Goal: Task Accomplishment & Management: Use online tool/utility

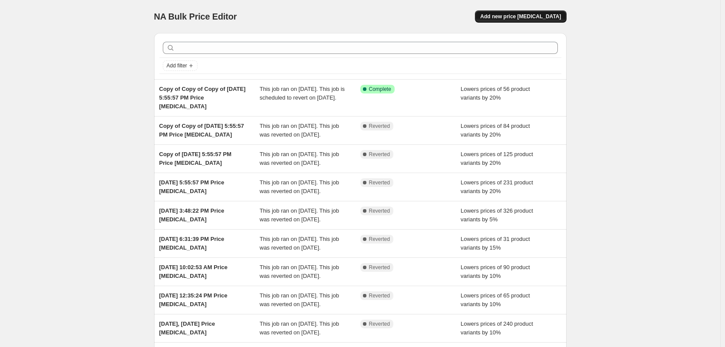
click at [529, 17] on span "Add new price change job" at bounding box center [520, 16] width 81 height 7
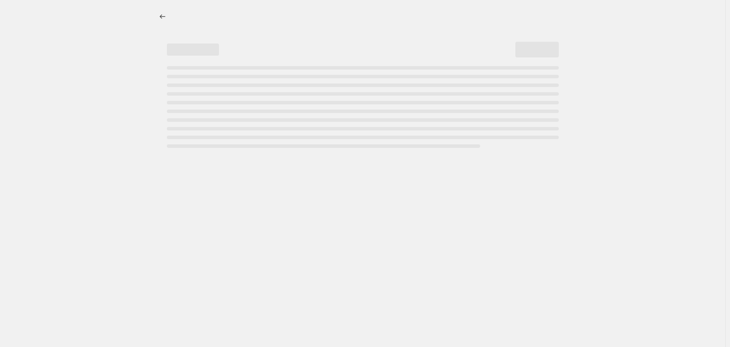
select select "percentage"
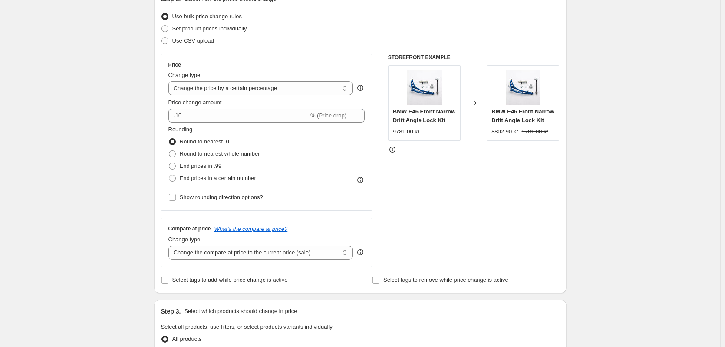
scroll to position [130, 0]
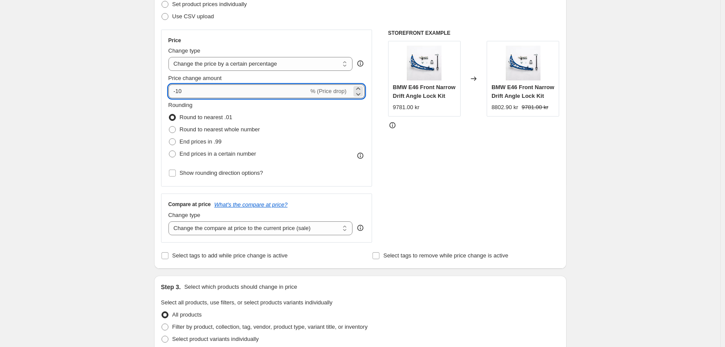
click at [194, 92] on input "-10" at bounding box center [239, 91] width 140 height 14
type input "-1"
type input "-40"
click at [139, 133] on div "Create new price change job. This page is ready Create new price change job Dra…" at bounding box center [360, 305] width 721 height 871
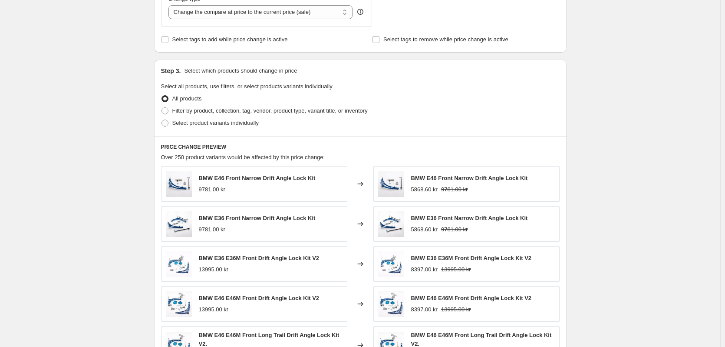
scroll to position [347, 0]
click at [220, 110] on span "Filter by product, collection, tag, vendor, product type, variant title, or inv…" at bounding box center [269, 109] width 195 height 7
click at [162, 106] on input "Filter by product, collection, tag, vendor, product type, variant title, or inv…" at bounding box center [162, 106] width 0 height 0
radio input "true"
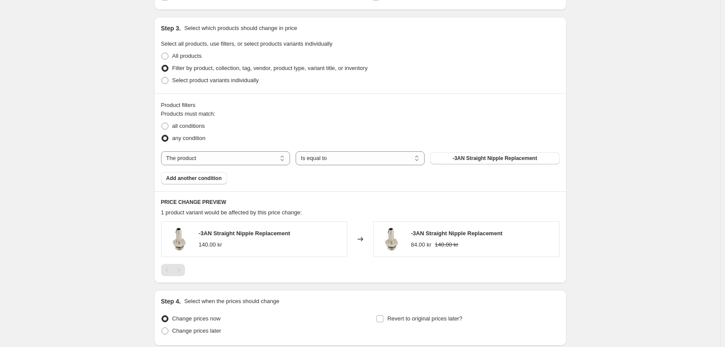
scroll to position [391, 0]
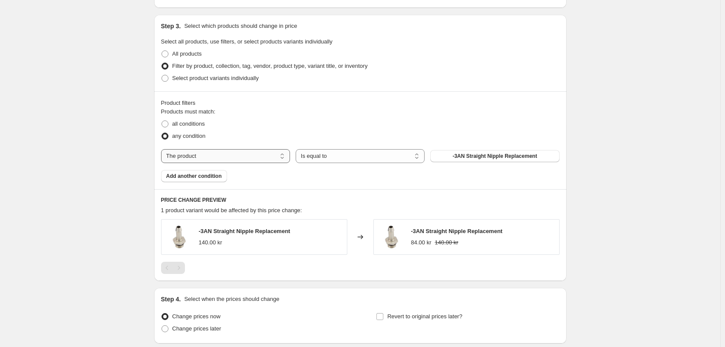
click at [246, 159] on select "The product The product's collection The product's tag The product's vendor The…" at bounding box center [225, 156] width 129 height 14
select select "collection"
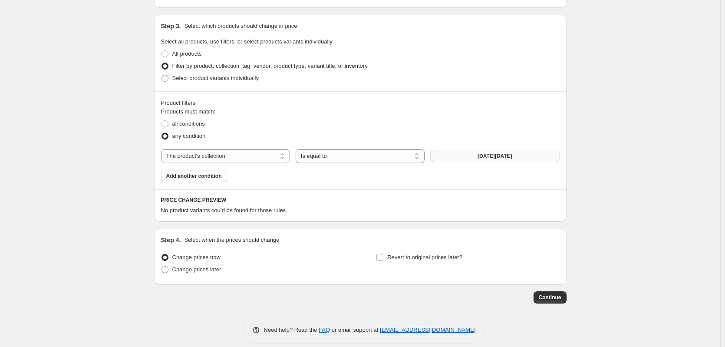
click at [454, 157] on button "BLACK FRIDAY" at bounding box center [494, 156] width 129 height 12
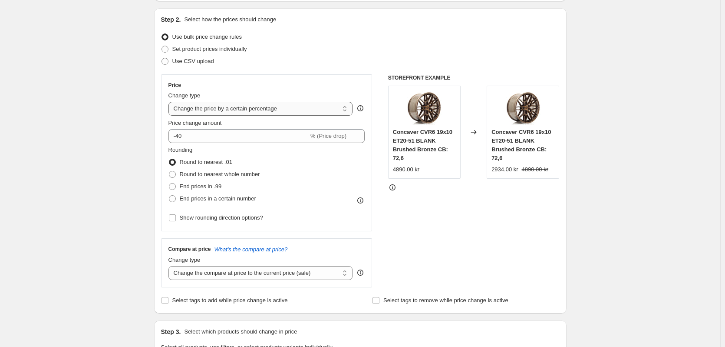
scroll to position [87, 0]
click at [208, 174] on span "Round to nearest whole number" at bounding box center [220, 172] width 80 height 7
click at [169, 170] on input "Round to nearest whole number" at bounding box center [169, 169] width 0 height 0
radio input "true"
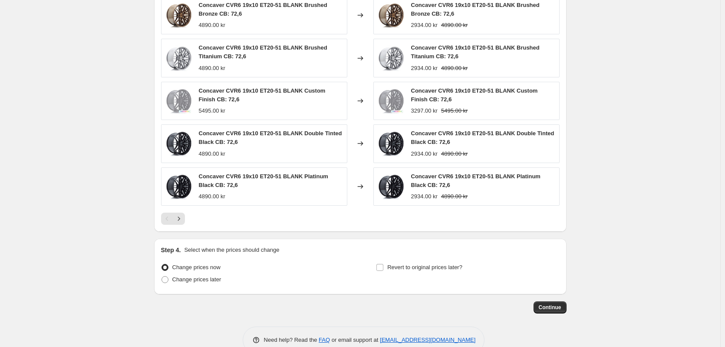
scroll to position [634, 0]
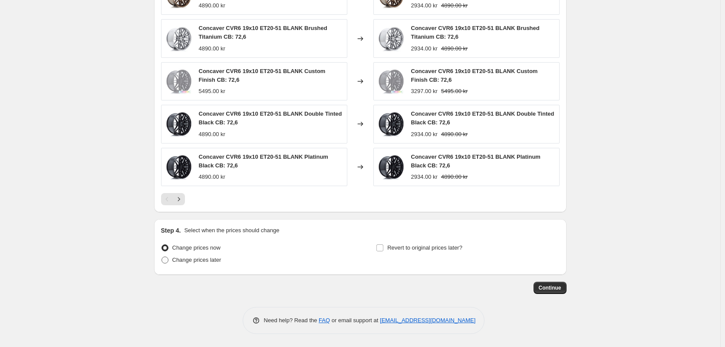
click at [207, 262] on span "Change prices later" at bounding box center [196, 259] width 49 height 7
click at [162, 257] on input "Change prices later" at bounding box center [162, 256] width 0 height 0
radio input "true"
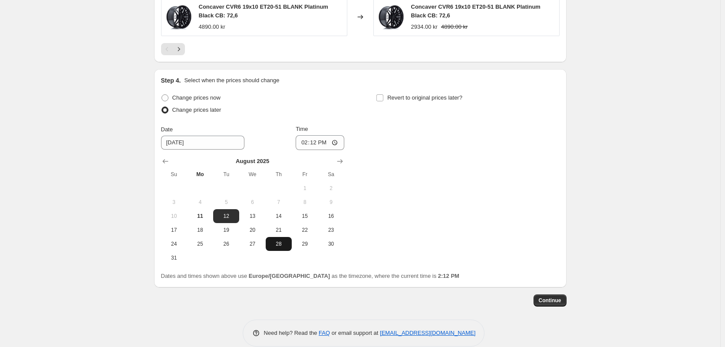
scroll to position [796, 0]
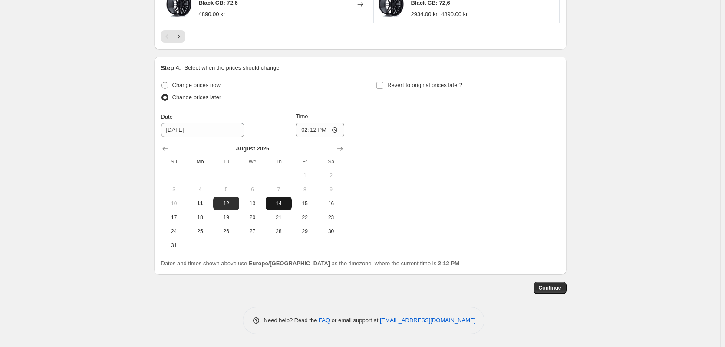
click at [275, 208] on button "14" at bounding box center [279, 203] width 26 height 14
type input "8/14/2025"
click at [315, 133] on input "14:12" at bounding box center [320, 129] width 49 height 15
click at [336, 128] on input "14:12" at bounding box center [320, 129] width 49 height 15
type input "12:00"
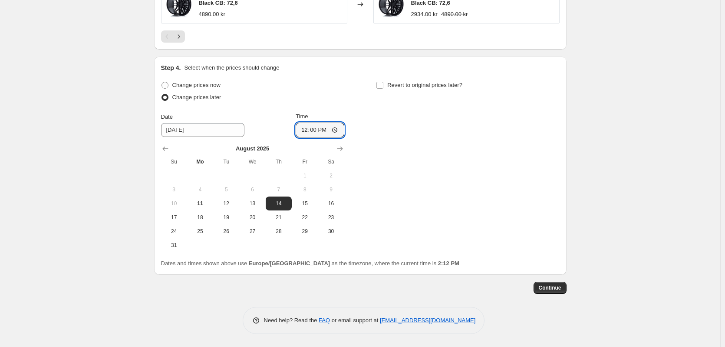
click at [390, 141] on div "Change prices now Change prices later Date 8/14/2025 Time 12:00 August 2025 Su …" at bounding box center [360, 165] width 399 height 173
click at [391, 89] on label "Revert to original prices later?" at bounding box center [419, 85] width 86 height 12
click at [384, 89] on input "Revert to original prices later?" at bounding box center [380, 85] width 7 height 7
checkbox input "true"
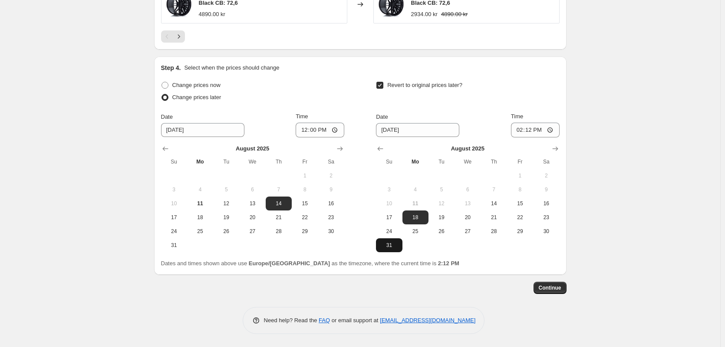
click at [397, 243] on span "31" at bounding box center [389, 245] width 19 height 7
type input "8/31/2025"
click at [552, 132] on input "14:12" at bounding box center [535, 129] width 49 height 15
type input "02:12"
click at [500, 123] on div "Date 8/31/2025 Time 02:12" at bounding box center [467, 124] width 183 height 25
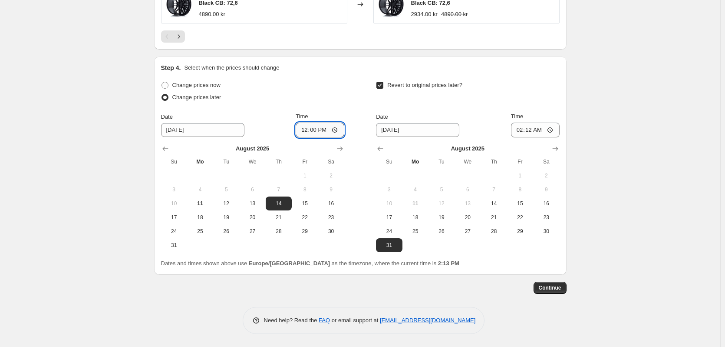
click at [324, 131] on input "12:00" at bounding box center [320, 129] width 49 height 15
click at [339, 130] on input "12:00" at bounding box center [320, 129] width 49 height 15
click at [354, 119] on div "Change prices now Change prices later Date 8/14/2025 Time 00:00 August 2025 Su …" at bounding box center [360, 165] width 399 height 173
click at [323, 129] on input "00:00" at bounding box center [320, 129] width 49 height 15
click at [314, 128] on input "00:00" at bounding box center [320, 129] width 49 height 15
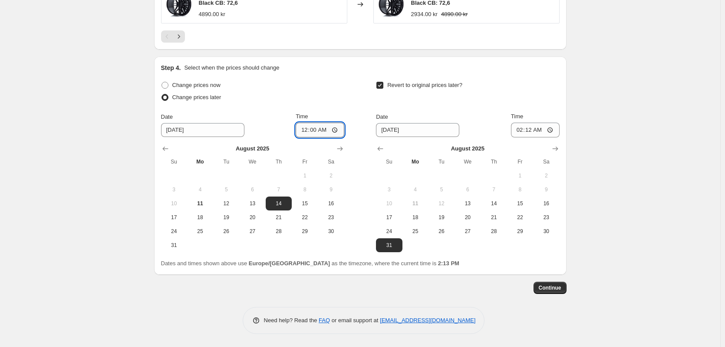
type input "00:01"
click at [537, 129] on input "02:12" at bounding box center [535, 129] width 49 height 15
drag, startPoint x: 526, startPoint y: 132, endPoint x: 532, endPoint y: 131, distance: 5.7
click at [527, 131] on input "02:12" at bounding box center [535, 129] width 49 height 15
click at [554, 130] on input "02:12" at bounding box center [535, 129] width 49 height 15
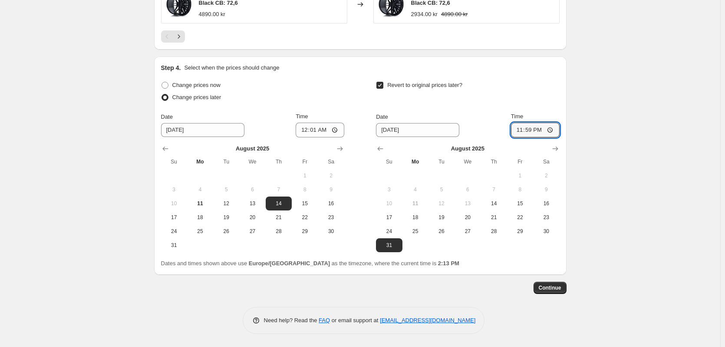
type input "23:59"
click at [477, 117] on div "Date 8/31/2025 Time 23:59" at bounding box center [467, 124] width 183 height 25
click at [554, 288] on span "Continue" at bounding box center [550, 287] width 23 height 7
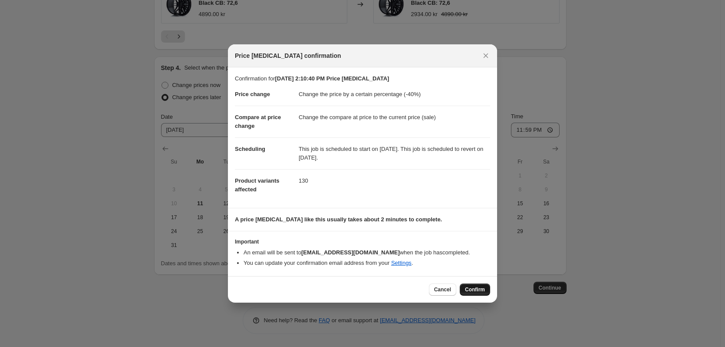
click at [476, 292] on span "Confirm" at bounding box center [475, 289] width 20 height 7
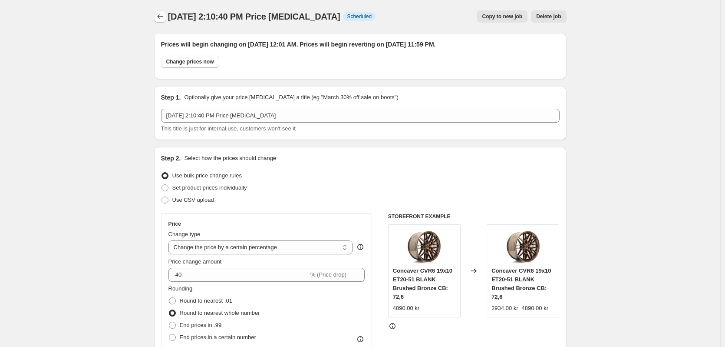
click at [162, 13] on icon "Price change jobs" at bounding box center [160, 16] width 9 height 9
